Goal: Information Seeking & Learning: Learn about a topic

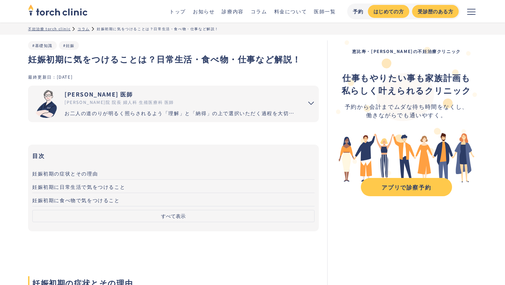
click at [186, 175] on link "妊娠初期の症状とその理由" at bounding box center [173, 172] width 282 height 13
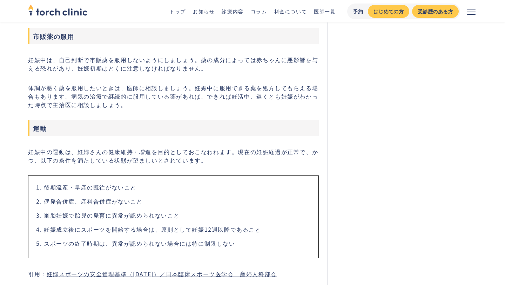
scroll to position [1268, 0]
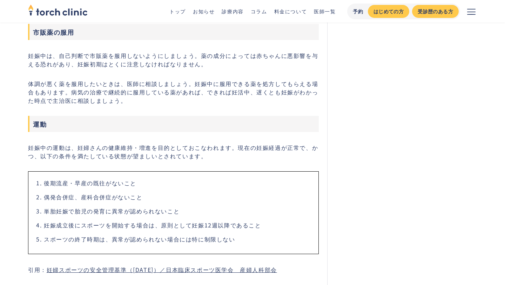
click at [131, 65] on p "妊娠中は、自己判断で市販薬を服用しないようにしましょう。薬の成分によっては赤ちゃんに悪影響を与える恐れがあり、妊娠初期はとくに注意しなければなりません。" at bounding box center [173, 59] width 291 height 17
click at [131, 64] on p "妊娠中は、自己判断で市販薬を服用しないようにしましょう。薬の成分によっては赤ちゃんに悪影響を与える恐れがあり、妊娠初期はとくに注意しなければなりません。" at bounding box center [173, 59] width 291 height 17
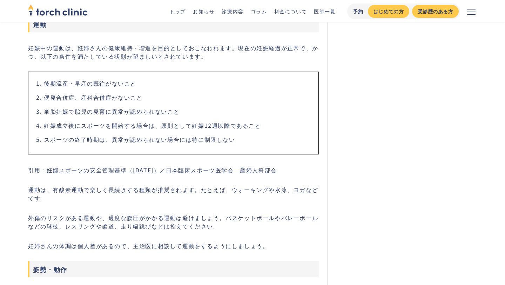
scroll to position [1370, 0]
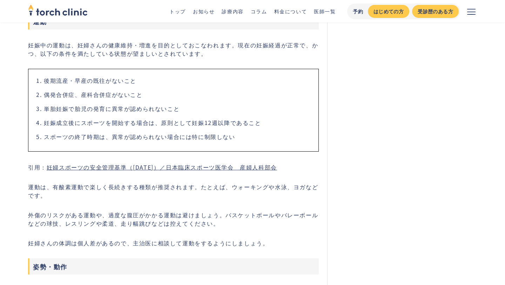
click at [98, 83] on li "後期流産・早産の既往がないこと" at bounding box center [178, 80] width 268 height 8
click at [66, 97] on li "偶発合併症、産科合併症がないこと" at bounding box center [178, 94] width 268 height 8
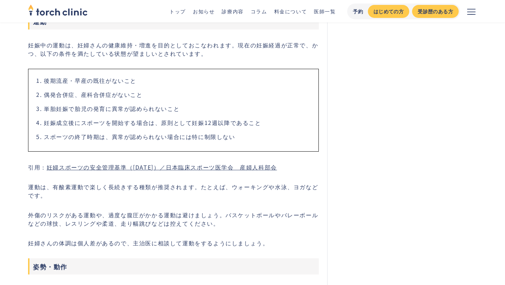
click at [54, 125] on li "妊娠成立後にスポーツを開始する場合は、原則として妊娠12週以降であること" at bounding box center [178, 122] width 268 height 8
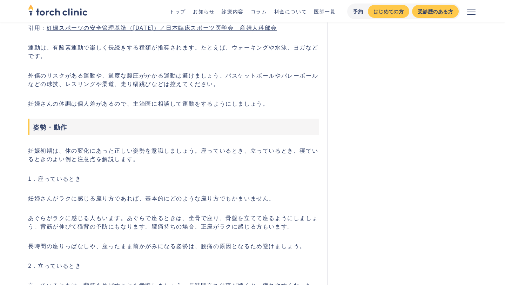
scroll to position [1517, 0]
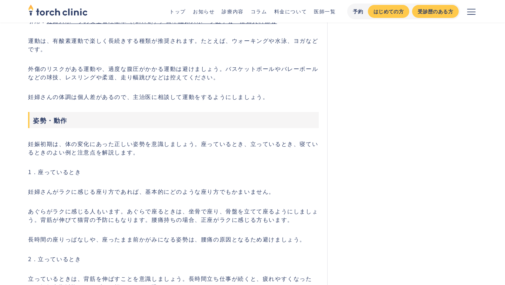
click at [97, 38] on p "運動は、有酸素運動で楽しく長続きする種類が推奨されます。たとえば、ウォーキングや水泳、ヨガなどです。" at bounding box center [173, 44] width 291 height 17
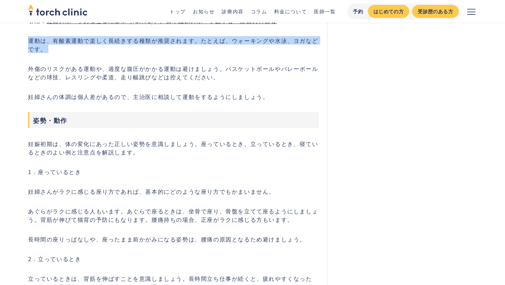
click at [97, 38] on p "運動は、有酸素運動で楽しく長続きする種類が推奨されます。たとえば、ウォーキングや水泳、ヨガなどです。" at bounding box center [173, 44] width 291 height 17
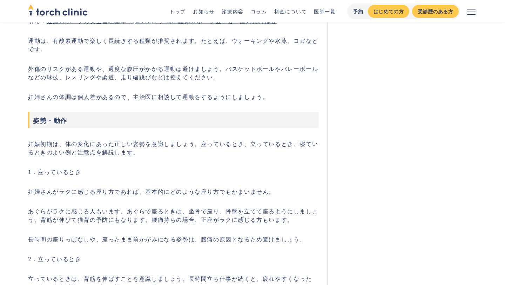
click at [155, 67] on p "外傷のリスクがある運動や、過度な腹圧がかかる運動は避けましょう。バスケットボールやバレーボールなどの球技、レスリングや柔道、走り幅跳びなどは控えてください。" at bounding box center [173, 72] width 291 height 17
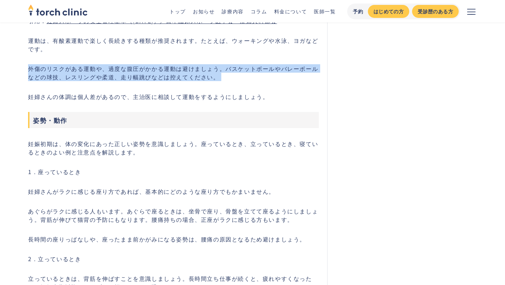
click at [155, 67] on p "外傷のリスクがある運動や、過度な腹圧がかかる運動は避けましょう。バスケットボールやバレーボールなどの球技、レスリングや柔道、走り幅跳びなどは控えてください。" at bounding box center [173, 72] width 291 height 17
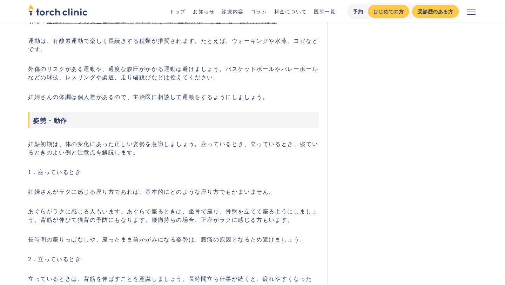
click at [153, 80] on p "外傷のリスクがある運動や、過度な腹圧がかかる運動は避けましょう。バスケットボールやバレーボールなどの球技、レスリングや柔道、走り幅跳びなどは控えてください。" at bounding box center [173, 72] width 291 height 17
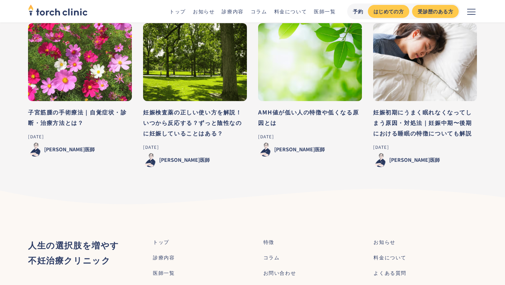
scroll to position [4209, 0]
